Goal: Check status: Check status

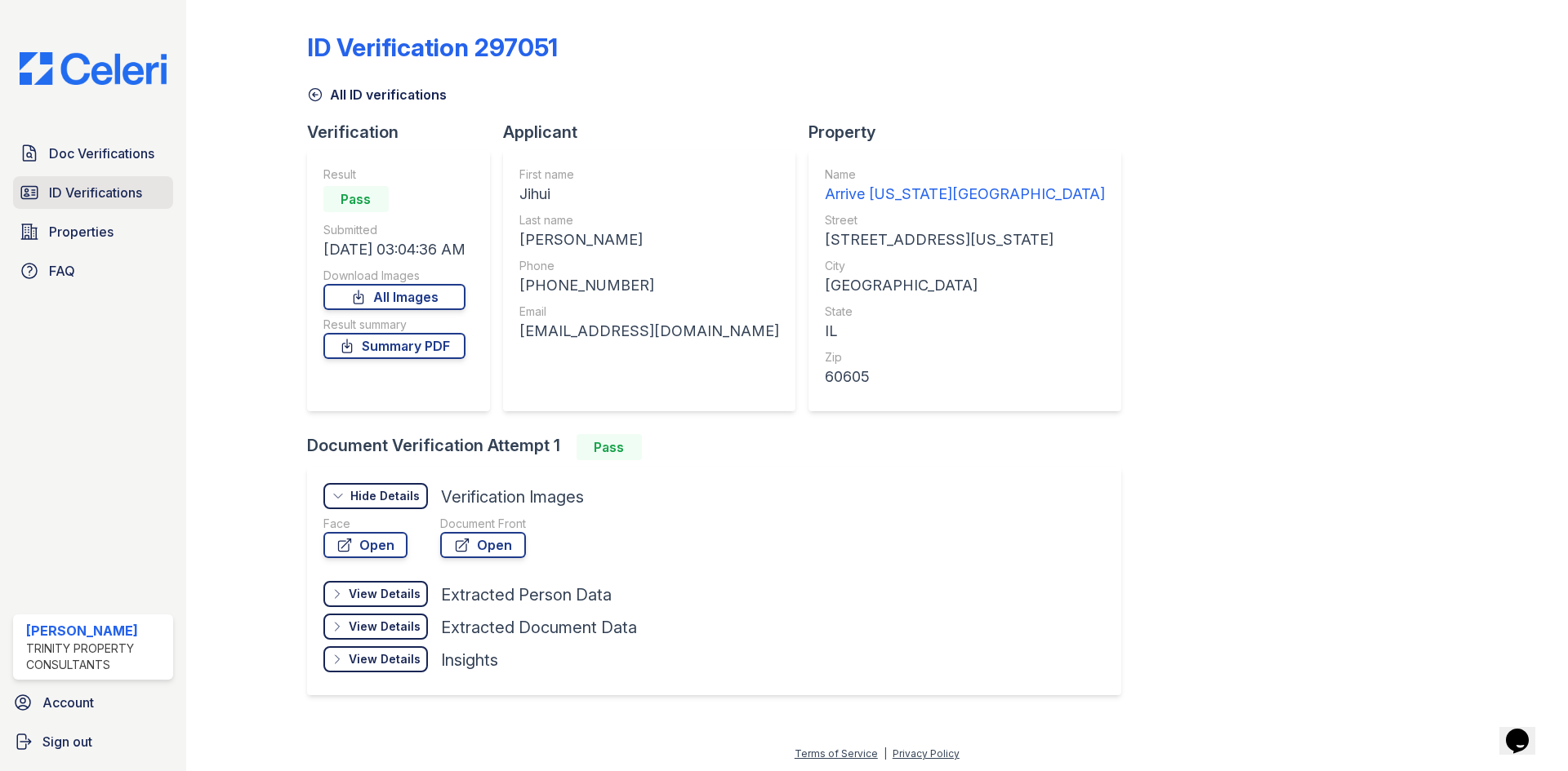
click at [93, 188] on span "ID Verifications" at bounding box center [95, 193] width 93 height 20
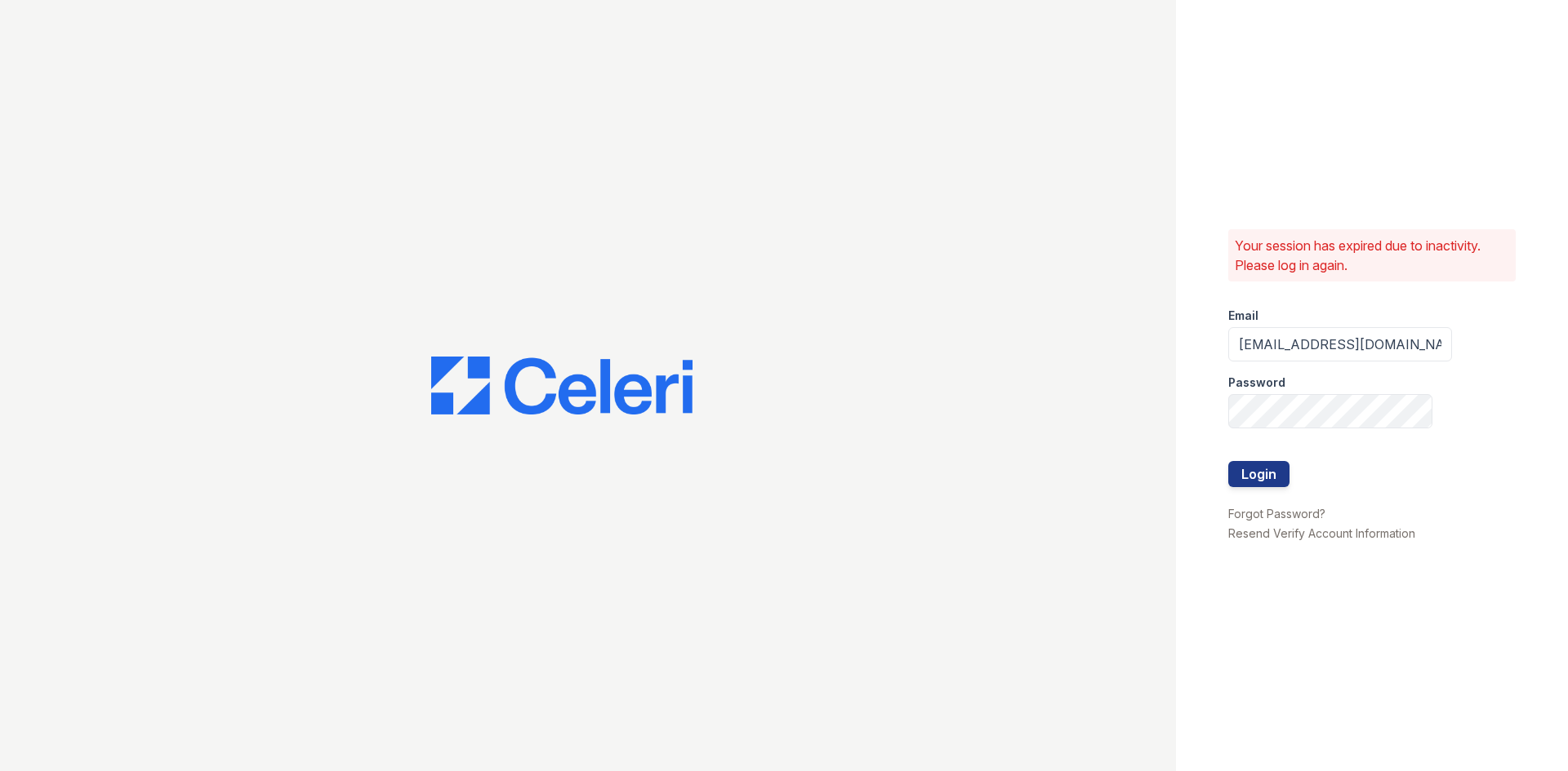
click at [1265, 488] on div at bounding box center [1340, 496] width 223 height 16
click at [1265, 485] on button "Login" at bounding box center [1258, 474] width 61 height 26
click at [1265, 470] on button "Login" at bounding box center [1258, 474] width 61 height 26
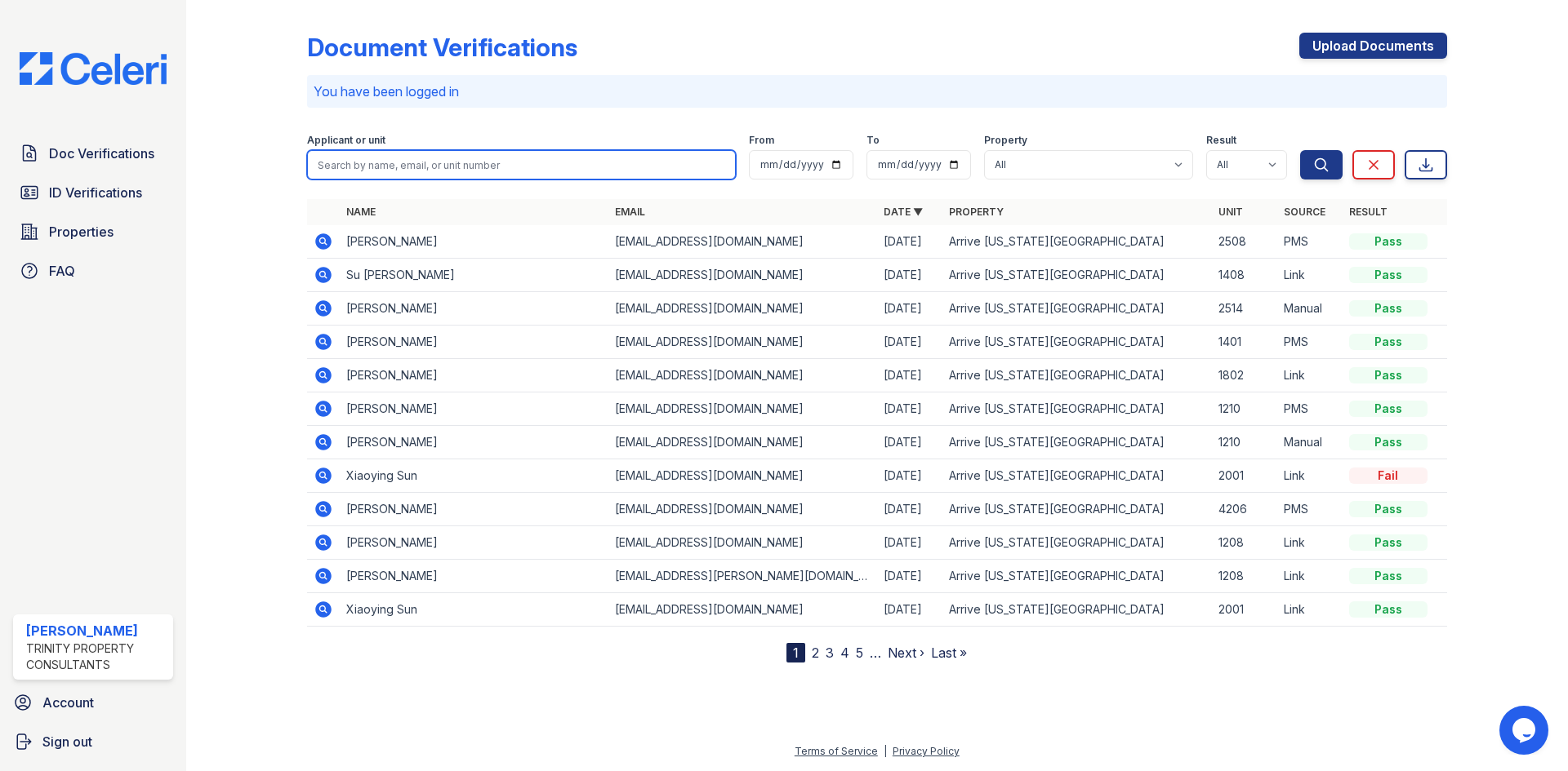
click at [488, 163] on input "search" at bounding box center [521, 164] width 429 height 29
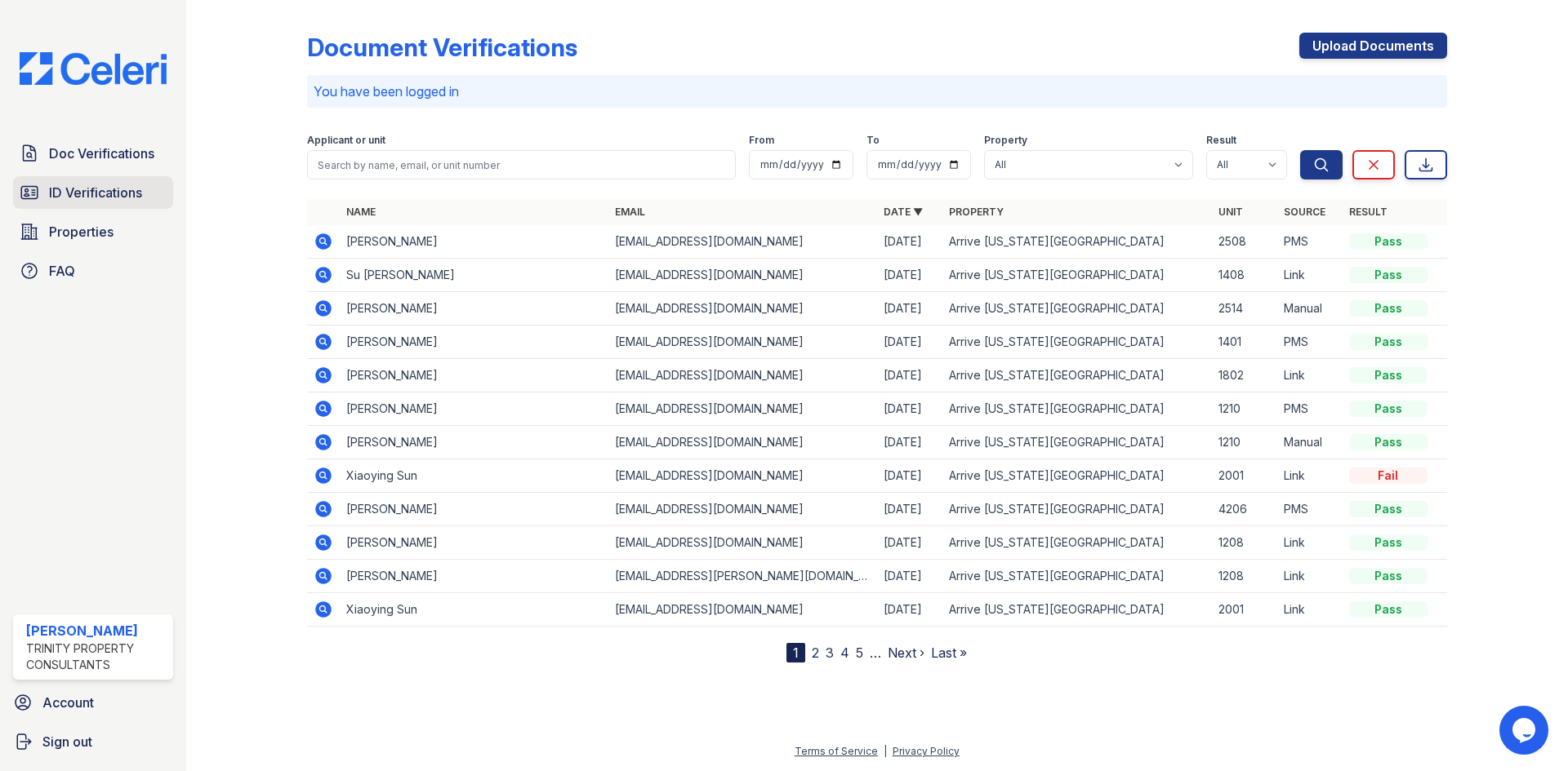
click at [122, 205] on link "ID Verifications" at bounding box center [93, 193] width 160 height 33
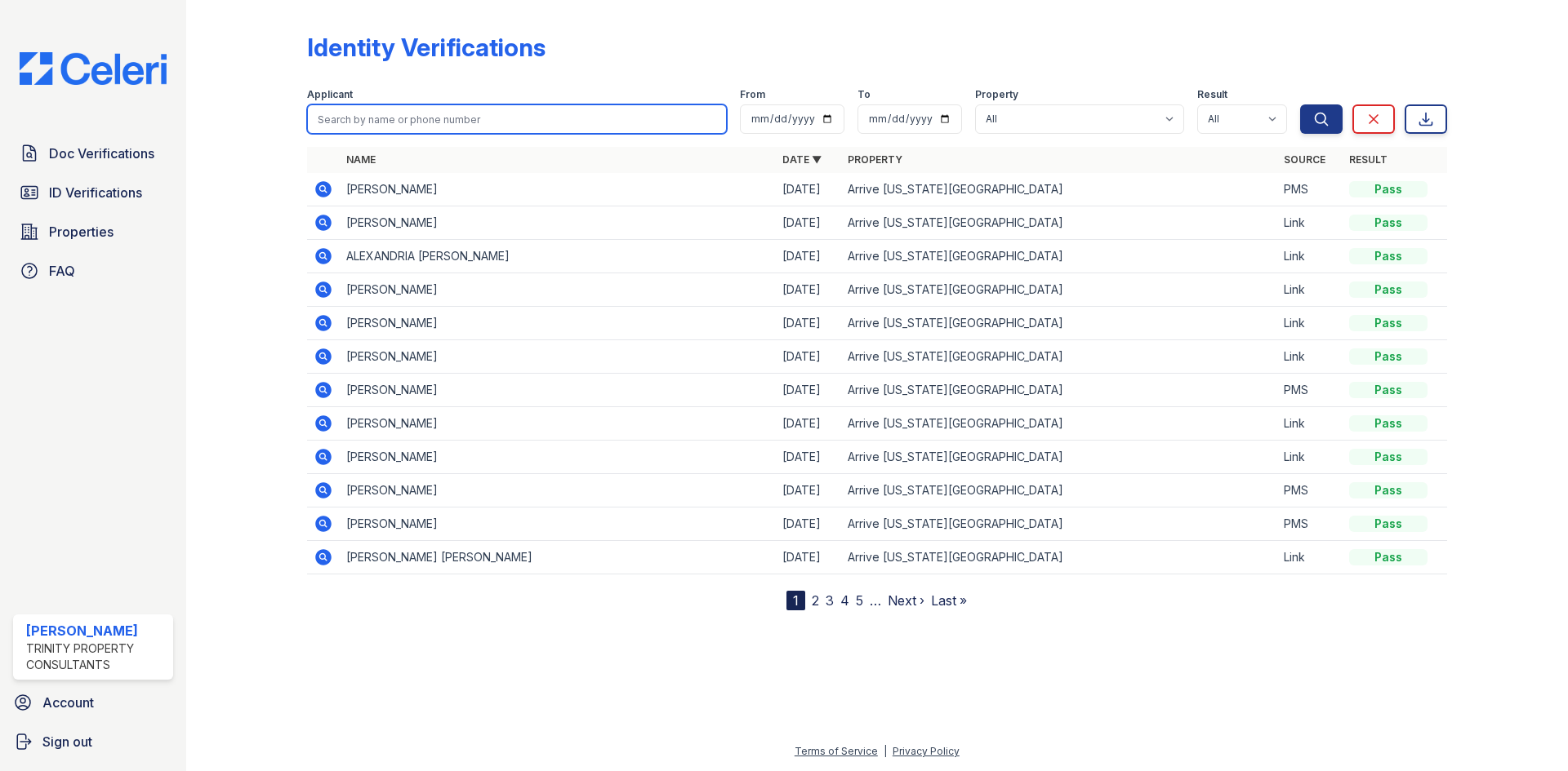
click at [401, 115] on input "search" at bounding box center [517, 119] width 420 height 29
type input "yoceln"
click at [1300, 104] on button "Search" at bounding box center [1321, 119] width 43 height 29
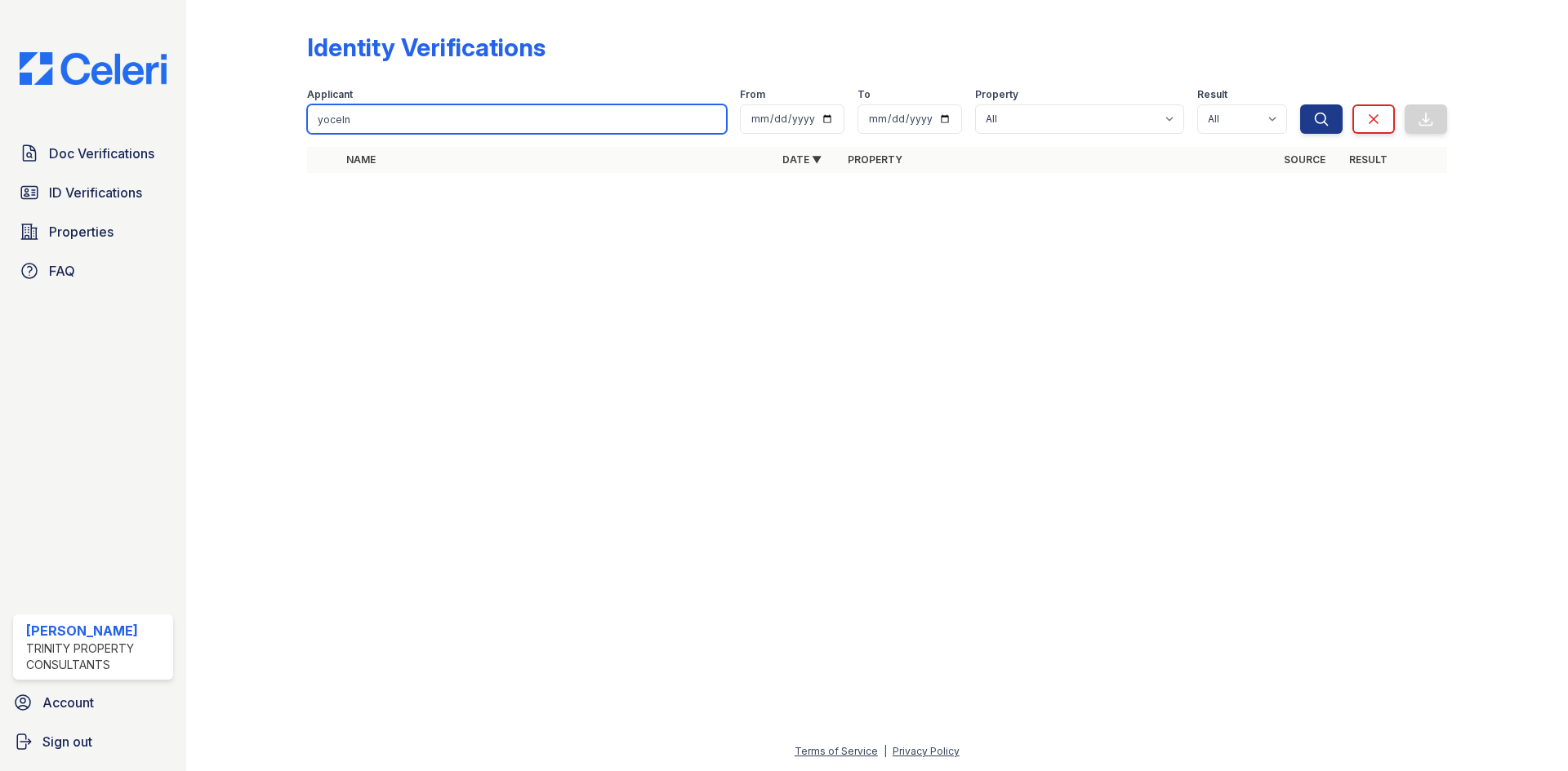
click at [401, 115] on input "yoceln" at bounding box center [517, 119] width 420 height 29
type input "yoc"
click at [1300, 104] on button "Search" at bounding box center [1321, 119] width 43 height 29
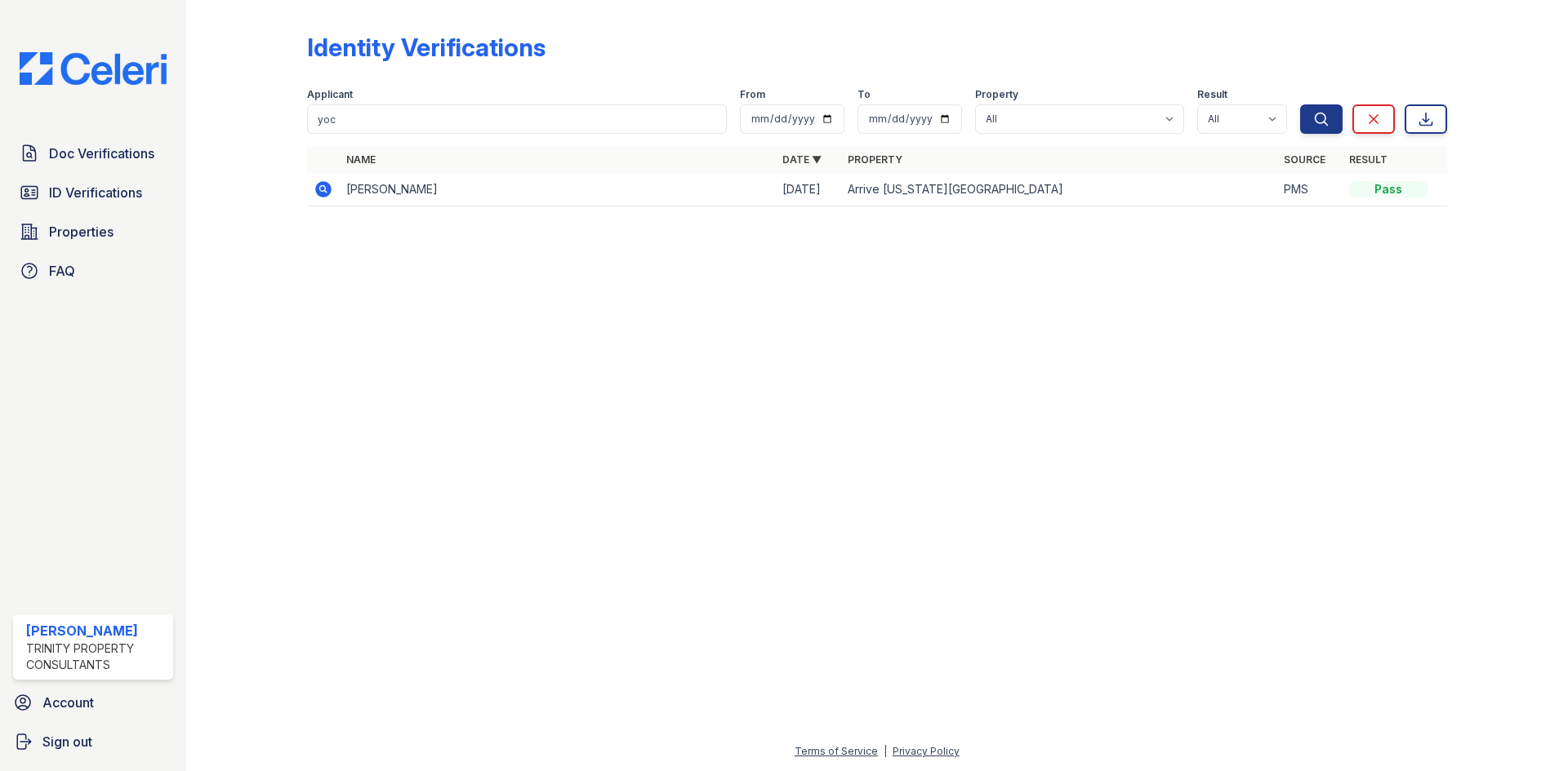
click at [326, 193] on icon at bounding box center [323, 190] width 16 height 16
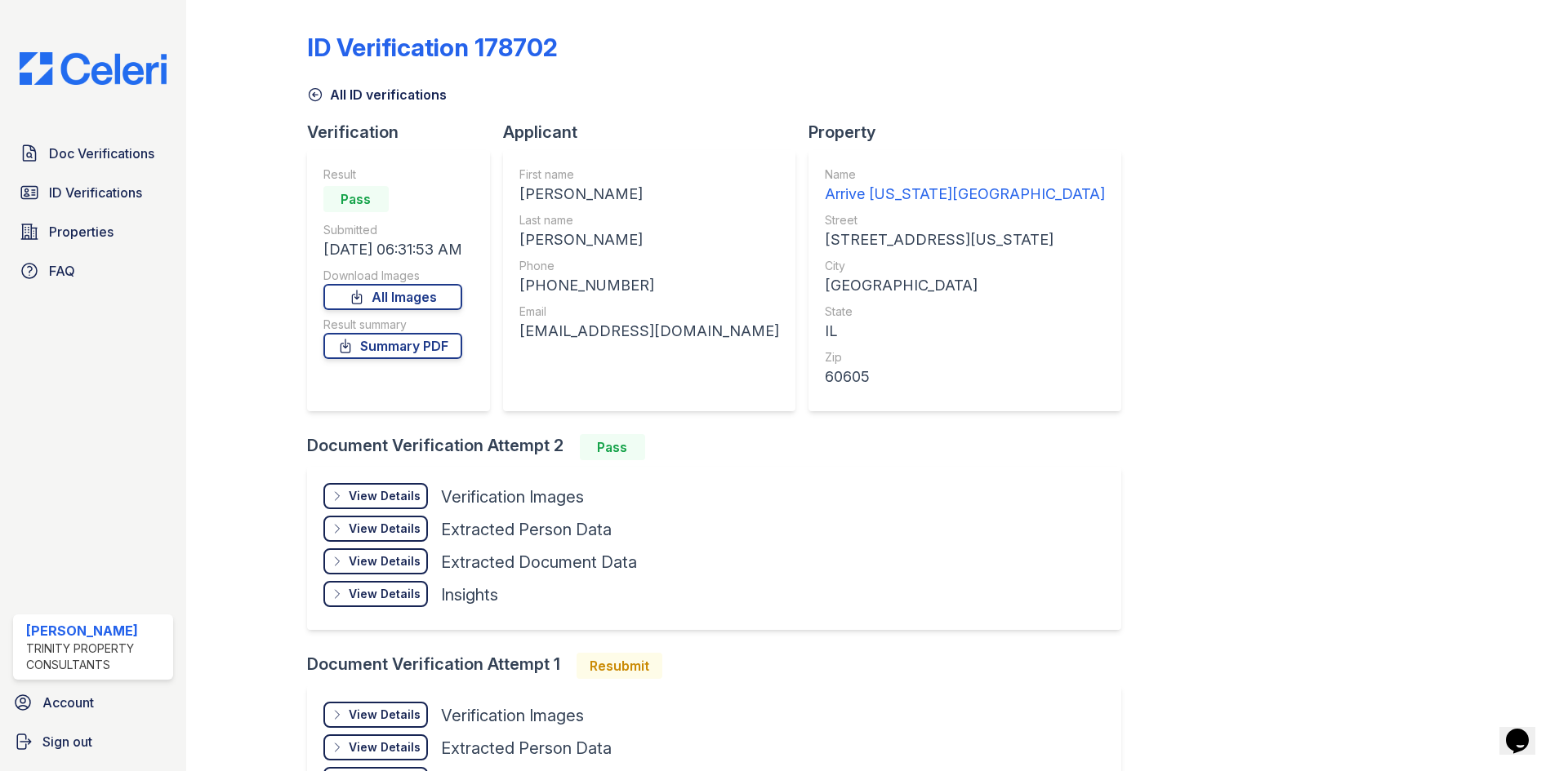
click at [367, 493] on div "View Details" at bounding box center [384, 496] width 72 height 16
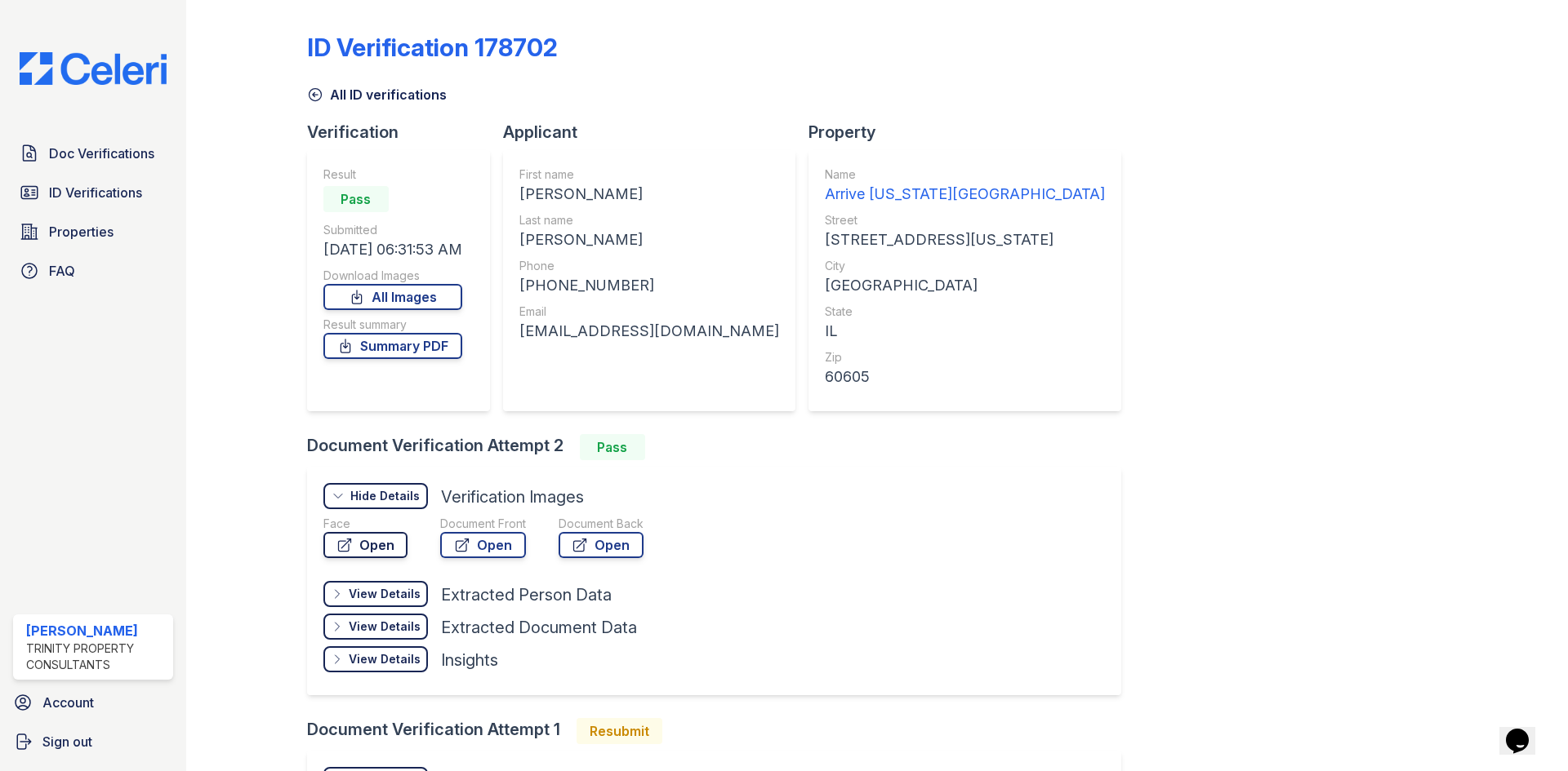
click at [398, 551] on link "Open" at bounding box center [365, 545] width 84 height 26
click at [486, 568] on div at bounding box center [500, 573] width 352 height 16
click at [493, 544] on link "Open" at bounding box center [482, 545] width 85 height 26
